Goal: Task Accomplishment & Management: Manage account settings

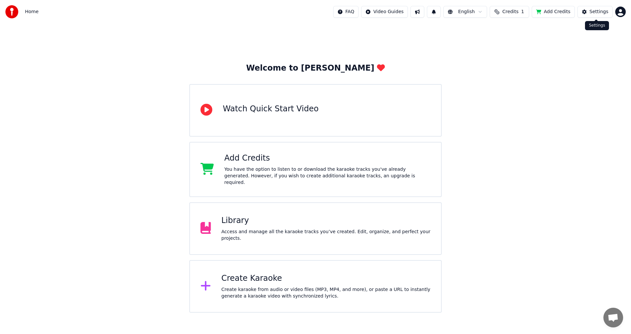
click at [592, 12] on div "Settings" at bounding box center [599, 12] width 19 height 7
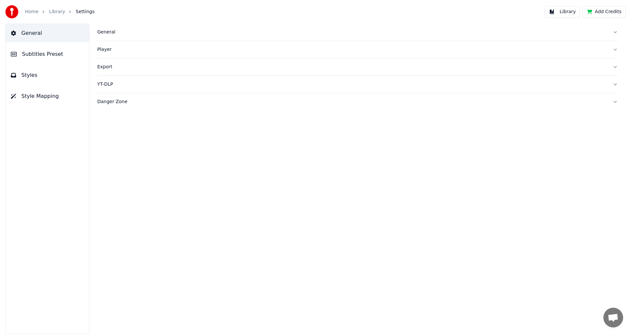
click at [18, 10] on div at bounding box center [13, 11] width 17 height 13
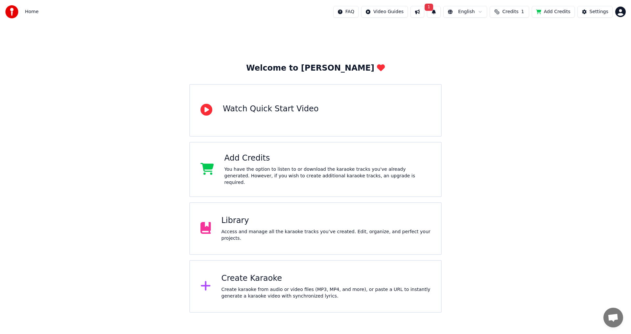
click at [29, 12] on span "Home" at bounding box center [31, 12] width 13 height 7
click at [618, 15] on html "Home FAQ Video Guides 1 English Credits 1 Add Credits Settings Welcome to Youka…" at bounding box center [315, 156] width 631 height 313
click at [580, 66] on span "Sign Out" at bounding box center [577, 69] width 20 height 7
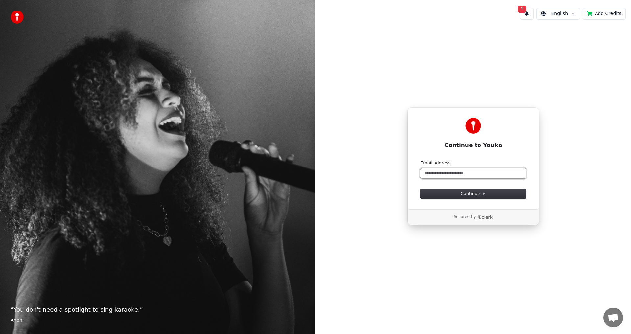
click at [465, 178] on input "Email address" at bounding box center [473, 174] width 106 height 10
type input "*"
click at [420, 160] on button "submit" at bounding box center [420, 160] width 0 height 0
type input "**********"
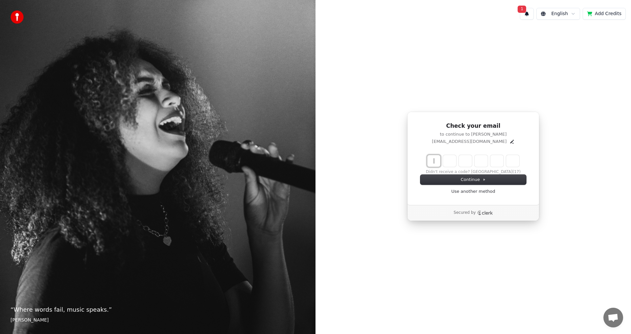
click at [438, 164] on input "Enter verification code" at bounding box center [479, 161] width 105 height 12
type input "******"
